Goal: Check status: Check status

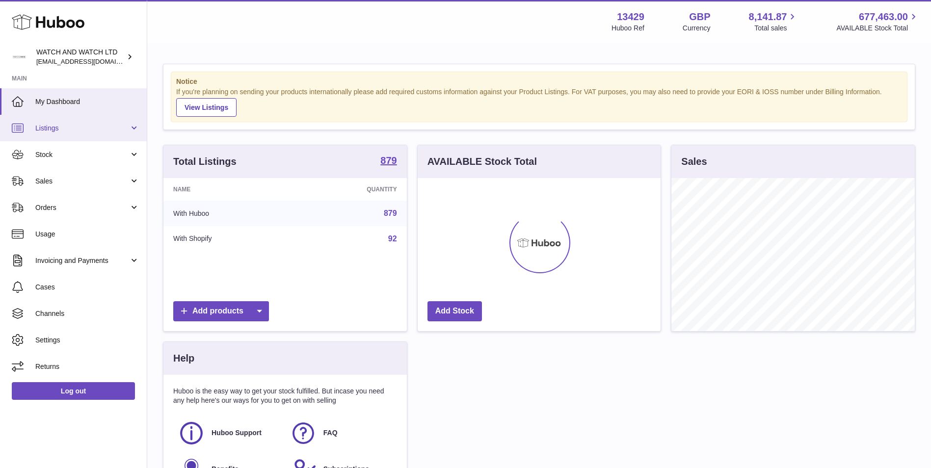
scroll to position [153, 243]
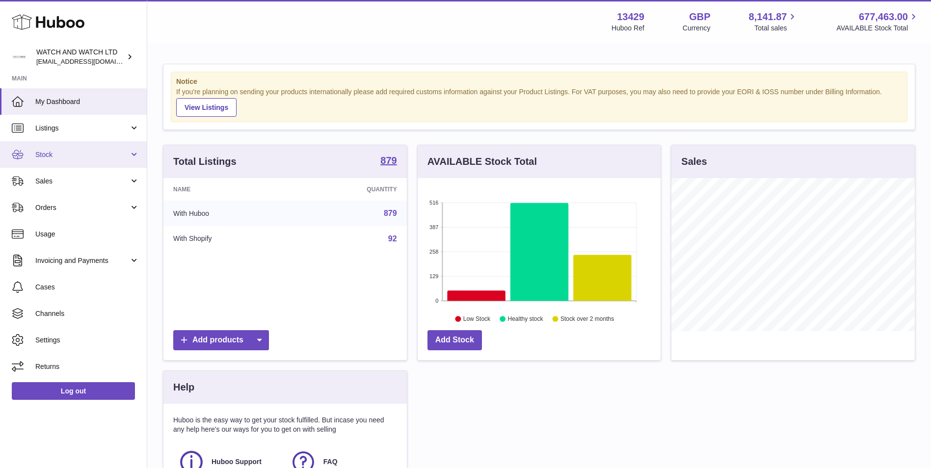
click at [116, 144] on link "Stock" at bounding box center [73, 154] width 147 height 27
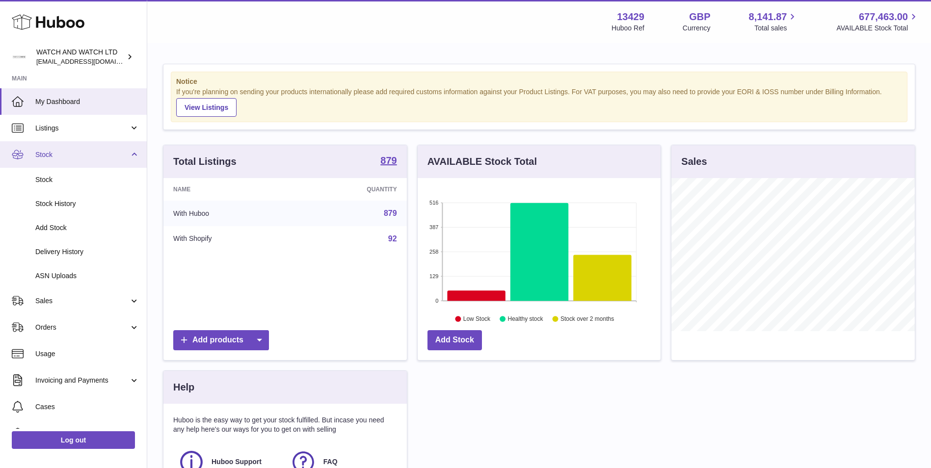
click at [116, 144] on link "Stock" at bounding box center [73, 154] width 147 height 27
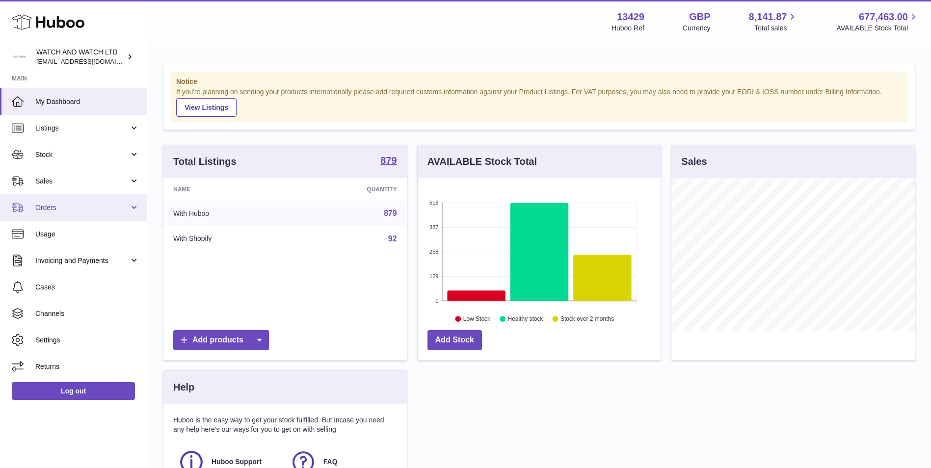
click at [117, 200] on link "Orders" at bounding box center [73, 207] width 147 height 27
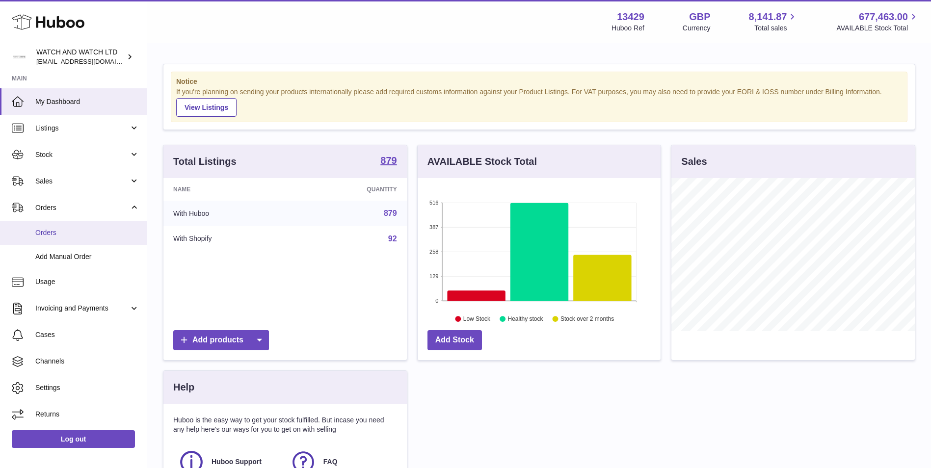
click at [108, 226] on link "Orders" at bounding box center [73, 233] width 147 height 24
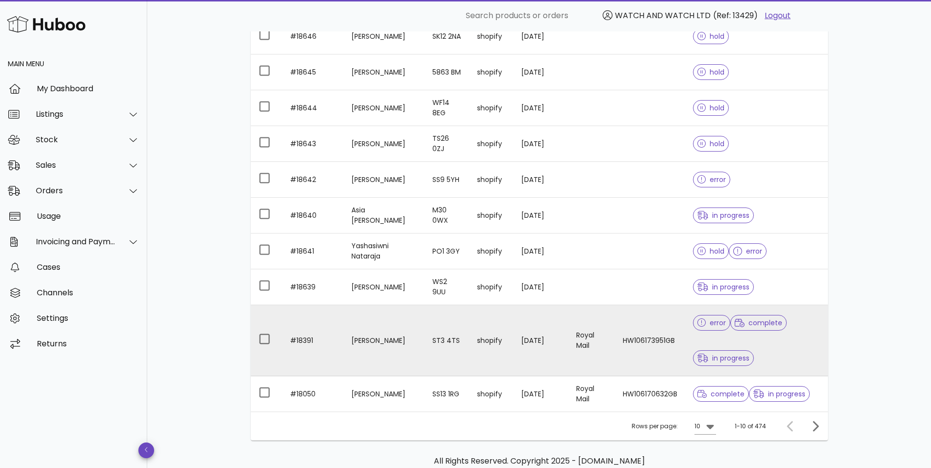
scroll to position [115, 0]
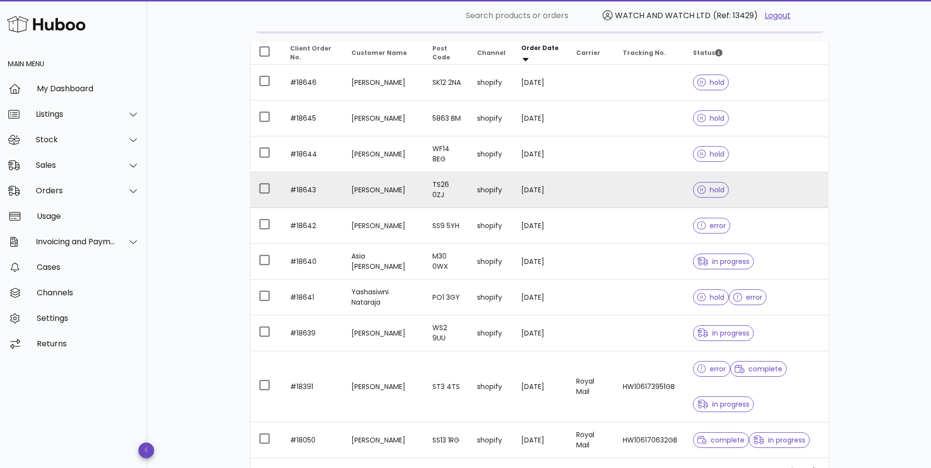
click at [620, 204] on td at bounding box center [650, 190] width 70 height 36
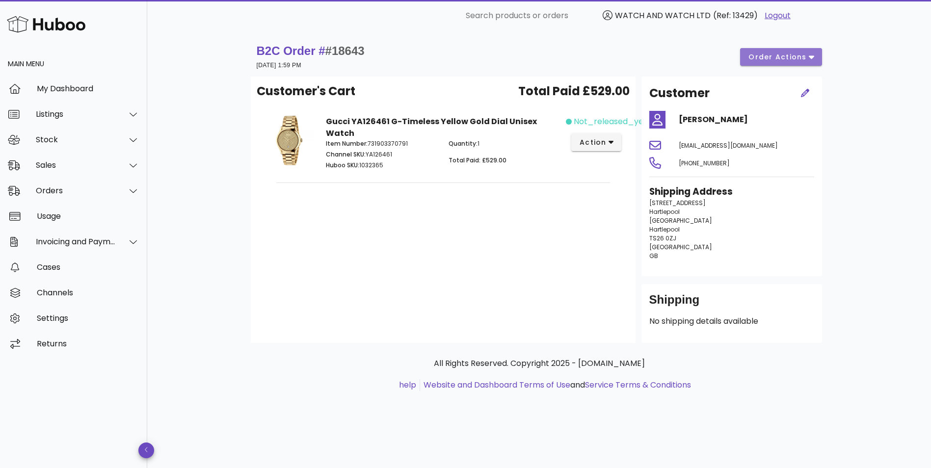
click at [818, 58] on button "order actions" at bounding box center [780, 57] width 81 height 18
click at [910, 82] on div "B2C Order # #18643 07 October 2025 at 1:59 PM order actions Customer's Cart Tot…" at bounding box center [539, 249] width 784 height 437
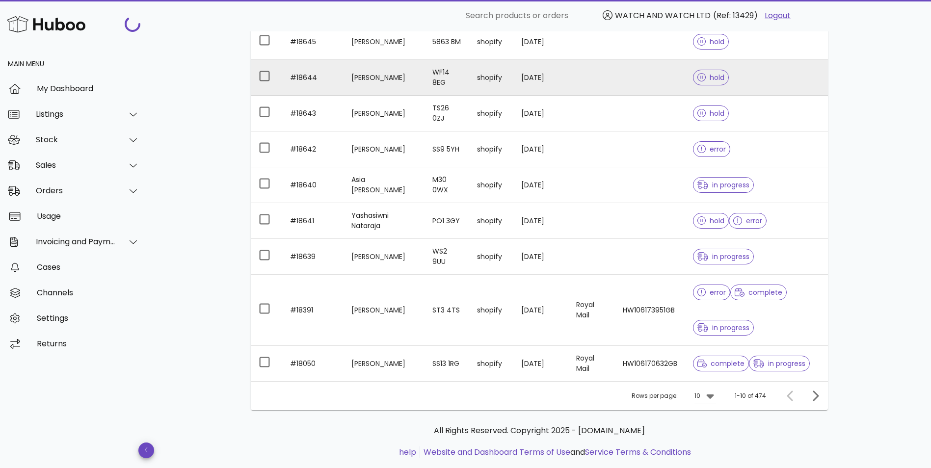
scroll to position [213, 0]
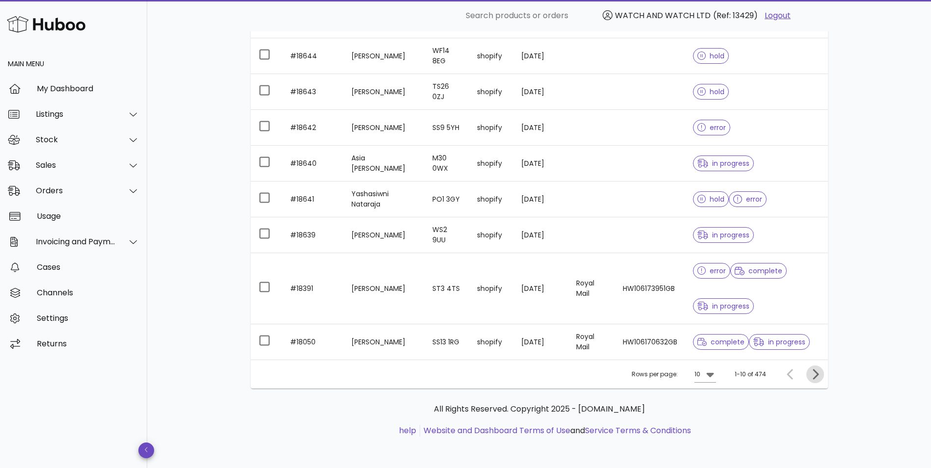
click at [815, 379] on icon "Next page" at bounding box center [815, 375] width 12 height 12
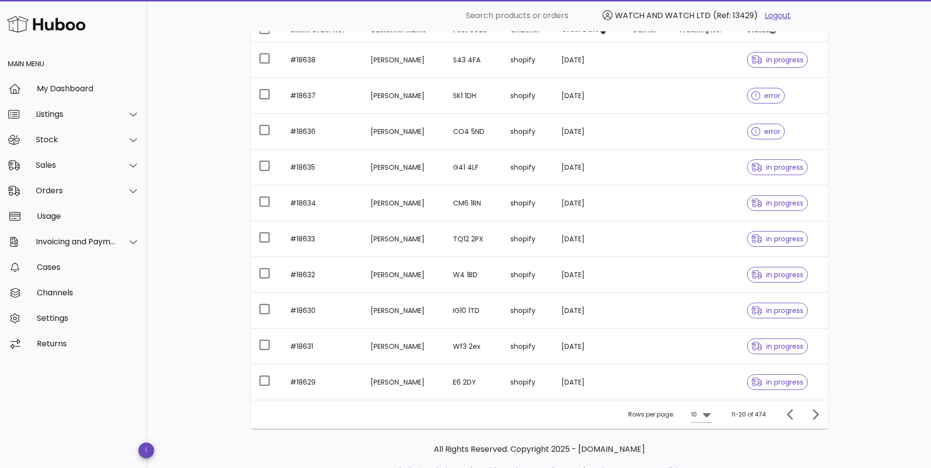
scroll to position [178, 0]
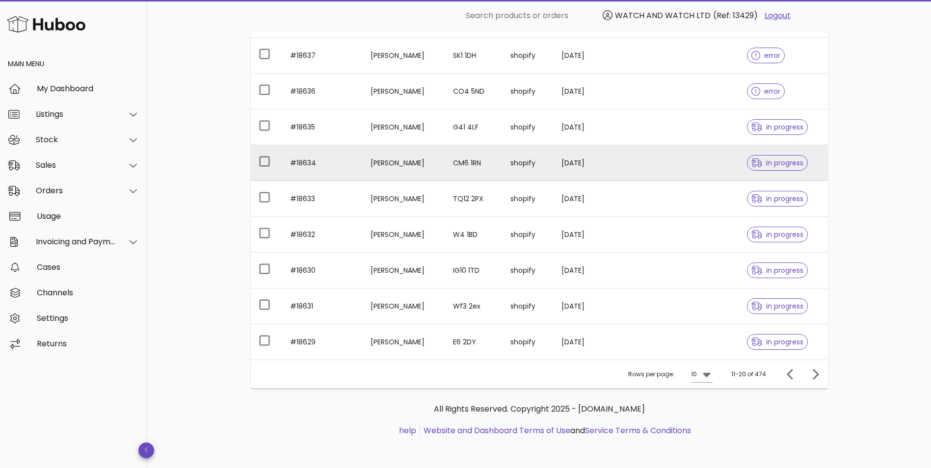
click at [585, 169] on td "07/10/2025" at bounding box center [590, 163] width 72 height 36
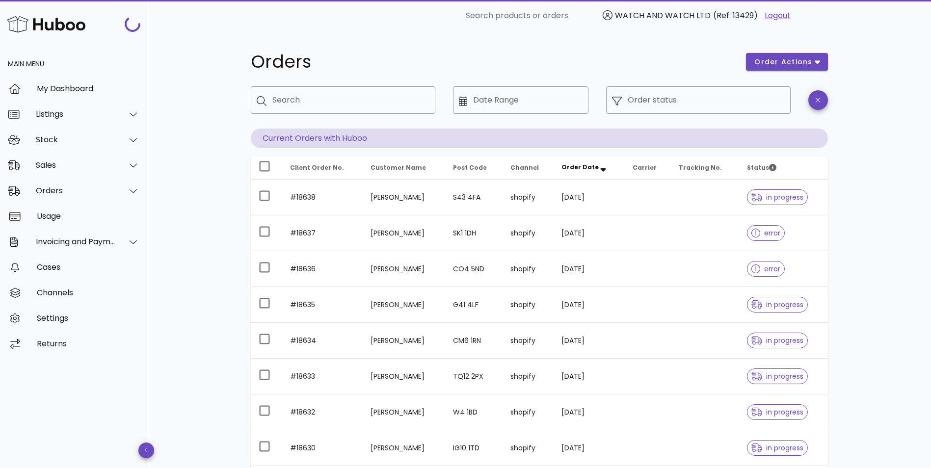
scroll to position [178, 0]
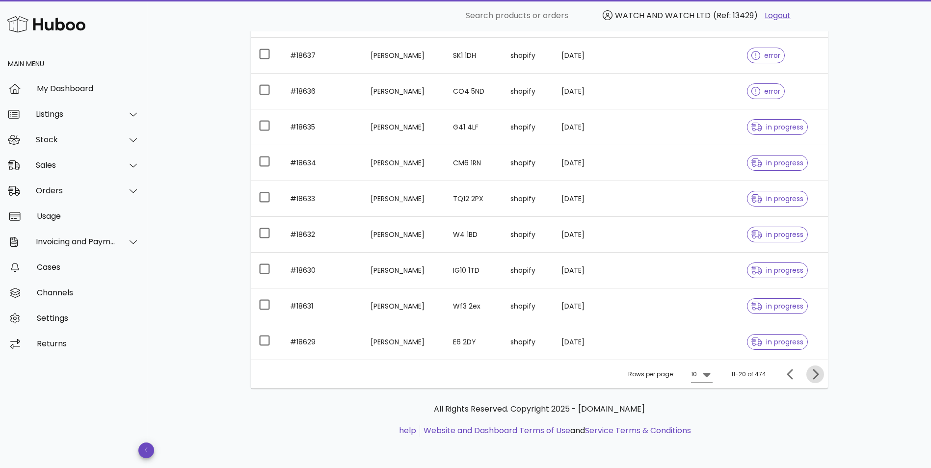
click at [817, 371] on icon "Next page" at bounding box center [815, 375] width 12 height 12
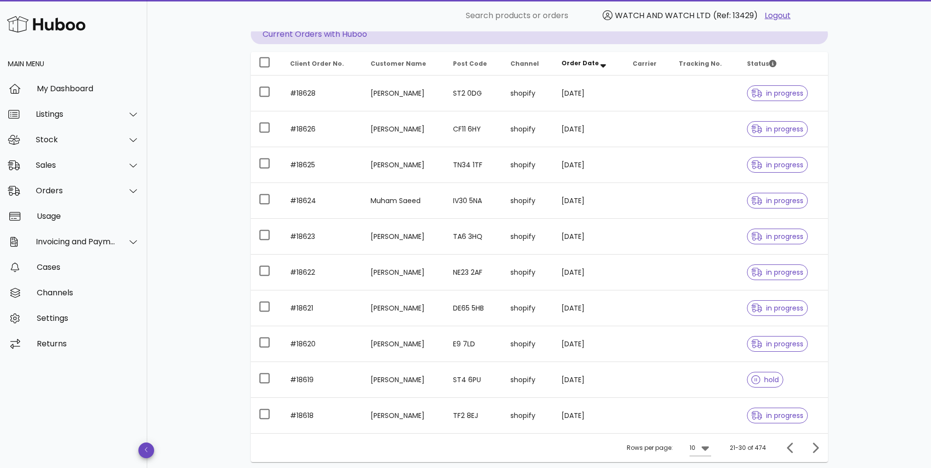
scroll to position [178, 0]
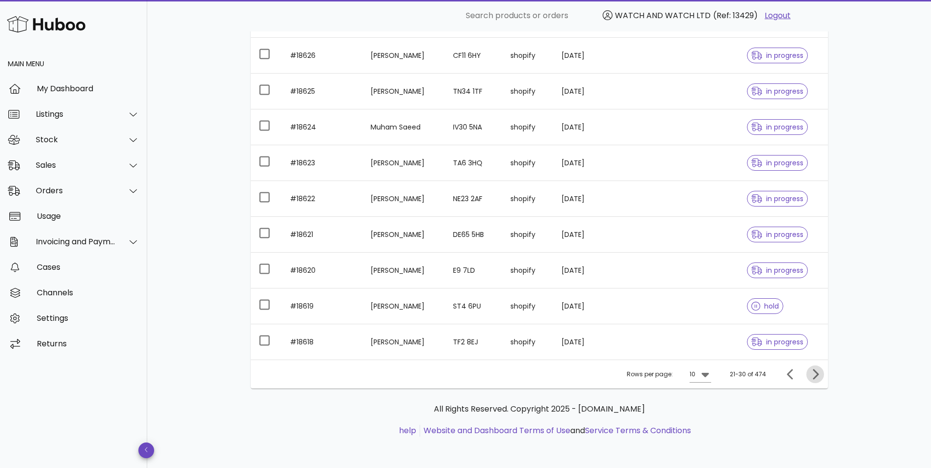
click at [821, 376] on icon "Next page" at bounding box center [815, 375] width 12 height 12
click at [817, 375] on icon "Next page" at bounding box center [816, 374] width 6 height 10
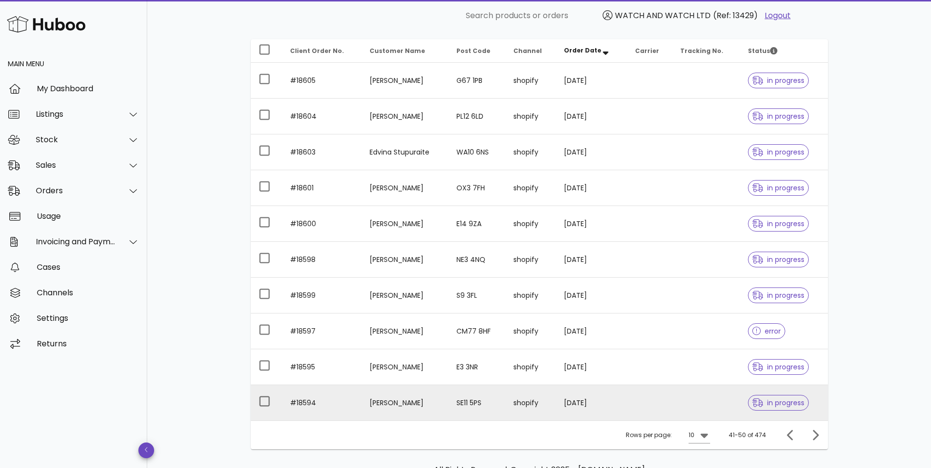
scroll to position [178, 0]
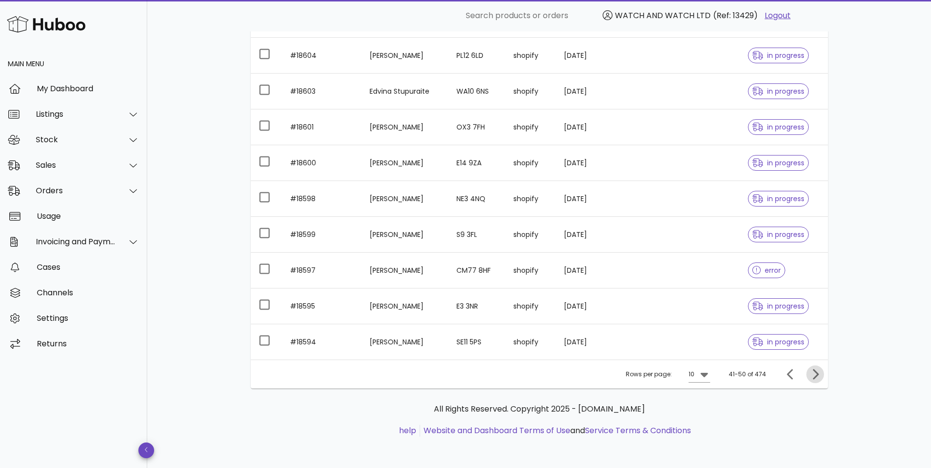
click at [812, 372] on icon "Next page" at bounding box center [815, 375] width 12 height 12
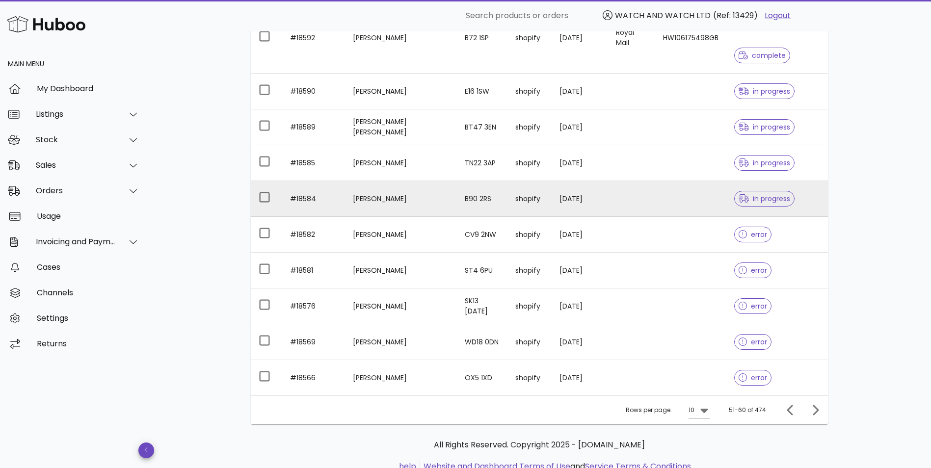
scroll to position [178, 0]
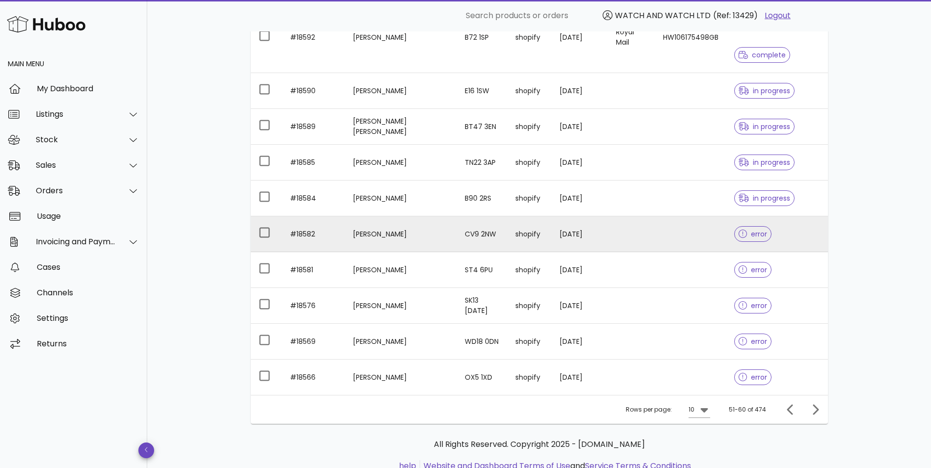
click at [639, 216] on td at bounding box center [631, 234] width 47 height 36
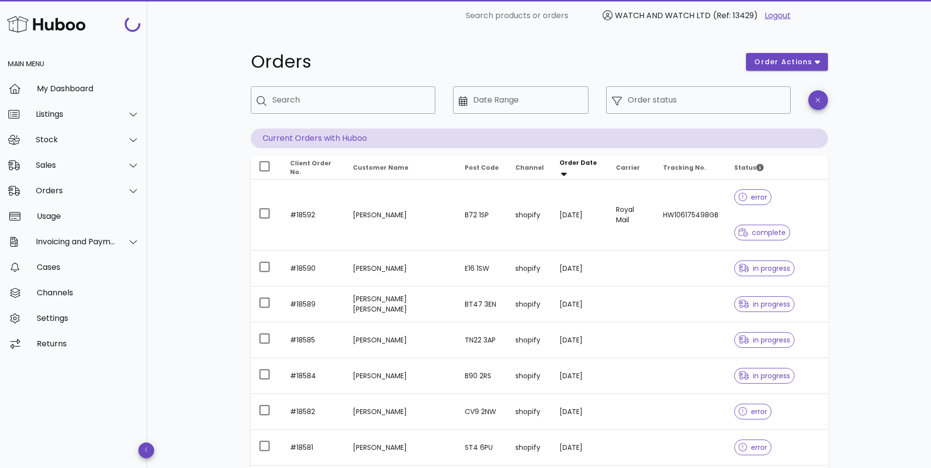
scroll to position [178, 0]
